Goal: Task Accomplishment & Management: Manage account settings

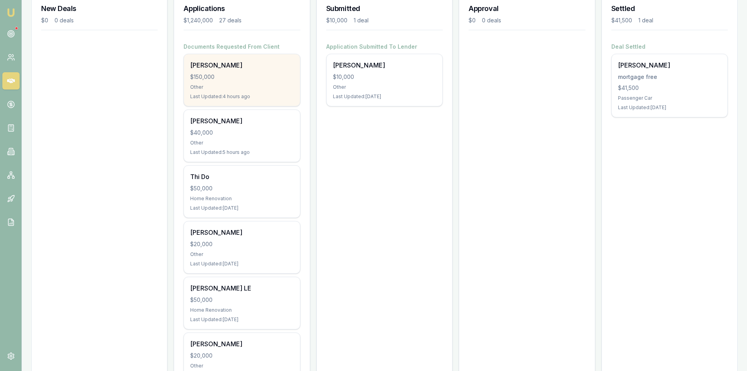
scroll to position [39, 0]
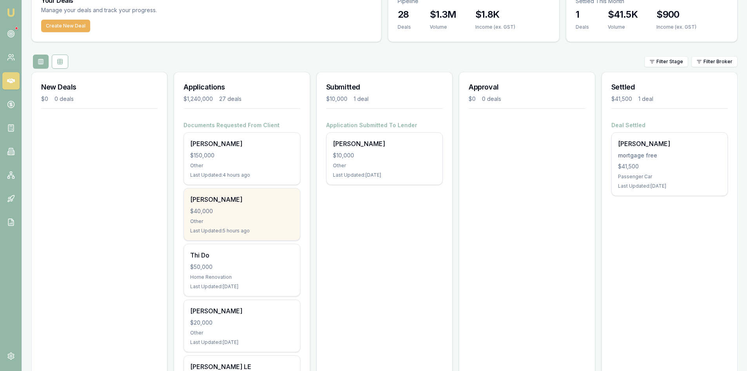
click at [240, 226] on div "[PERSON_NAME] $40,000 Other Last Updated: 5 hours ago" at bounding box center [242, 214] width 116 height 52
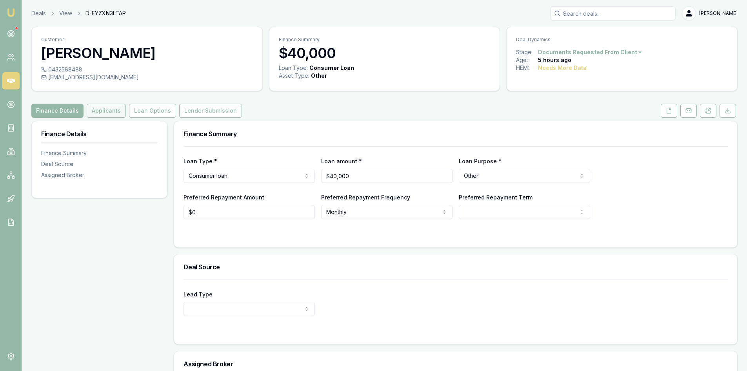
click at [106, 112] on button "Applicants" at bounding box center [106, 111] width 39 height 14
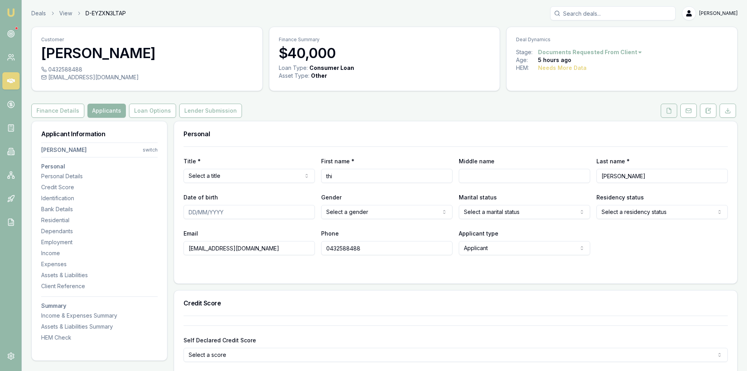
click at [669, 112] on icon at bounding box center [669, 110] width 6 height 6
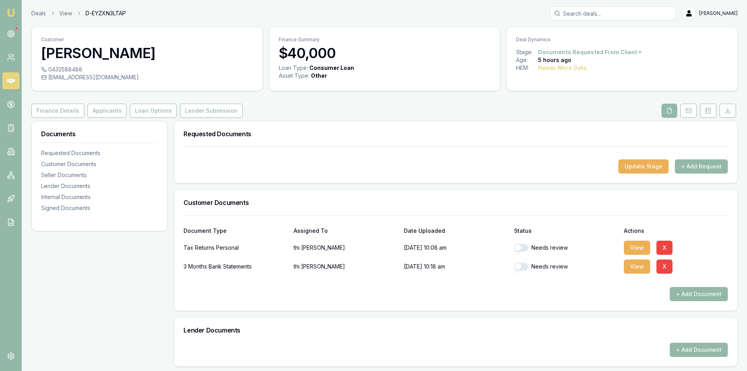
scroll to position [39, 0]
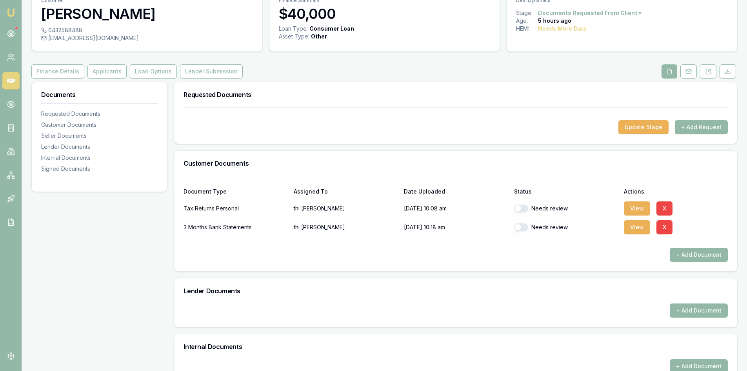
click at [526, 209] on button "button" at bounding box center [521, 208] width 14 height 8
checkbox input "true"
click at [523, 227] on button "button" at bounding box center [521, 227] width 14 height 8
checkbox input "true"
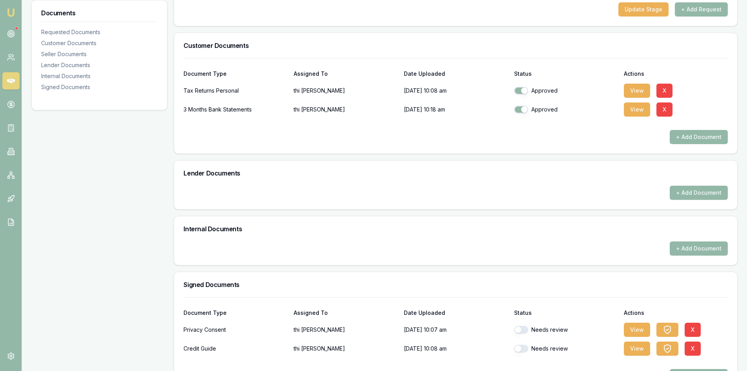
scroll to position [185, 0]
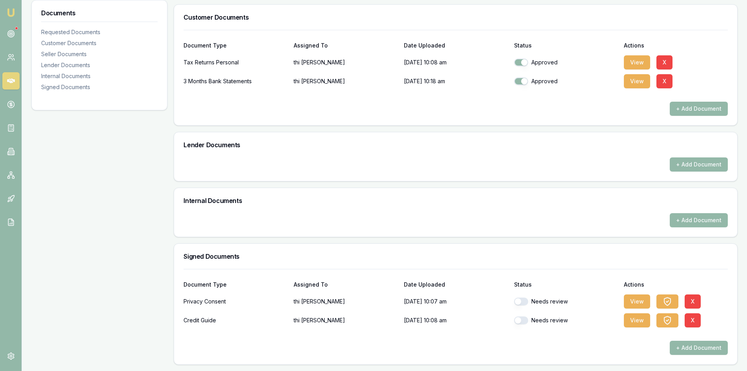
click at [526, 304] on button "button" at bounding box center [521, 301] width 14 height 8
checkbox input "true"
click at [524, 323] on button "button" at bounding box center [521, 320] width 14 height 8
checkbox input "true"
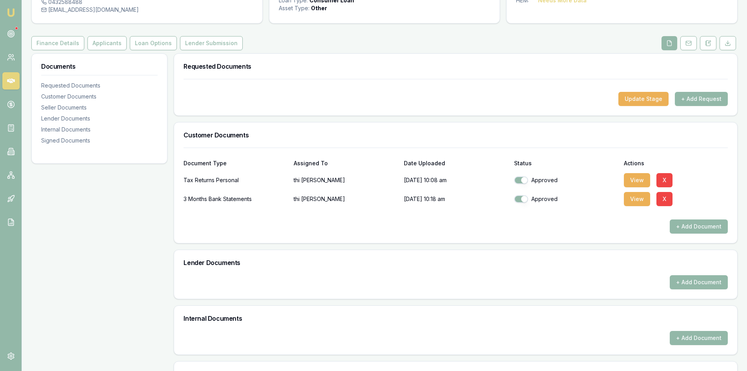
scroll to position [0, 0]
